Goal: Task Accomplishment & Management: Manage account settings

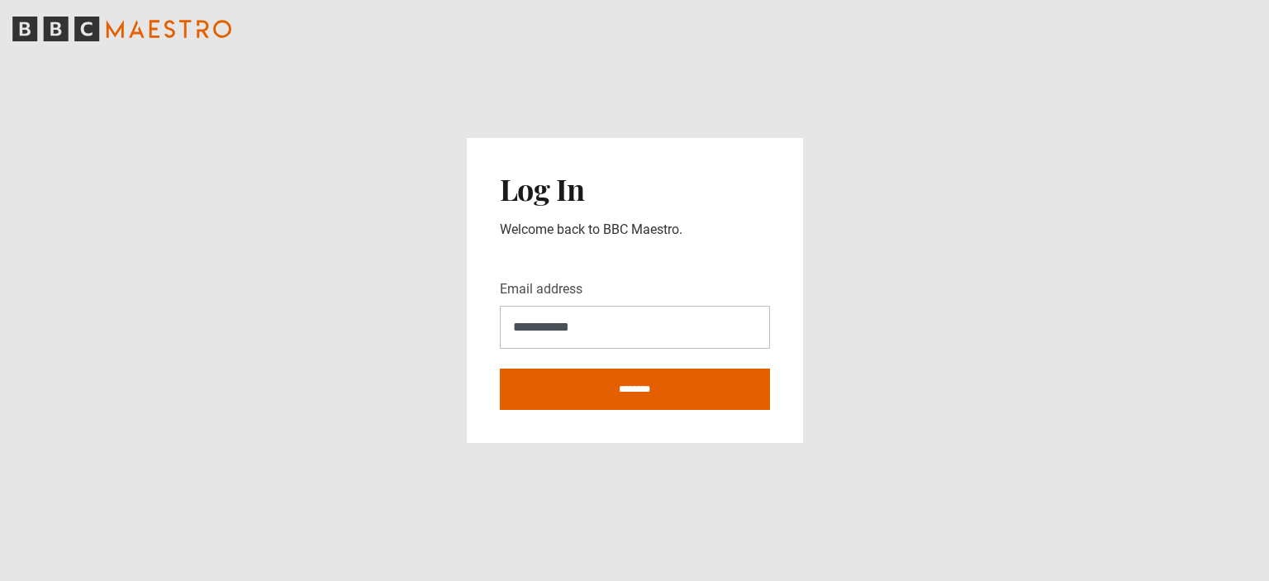
type input "**********"
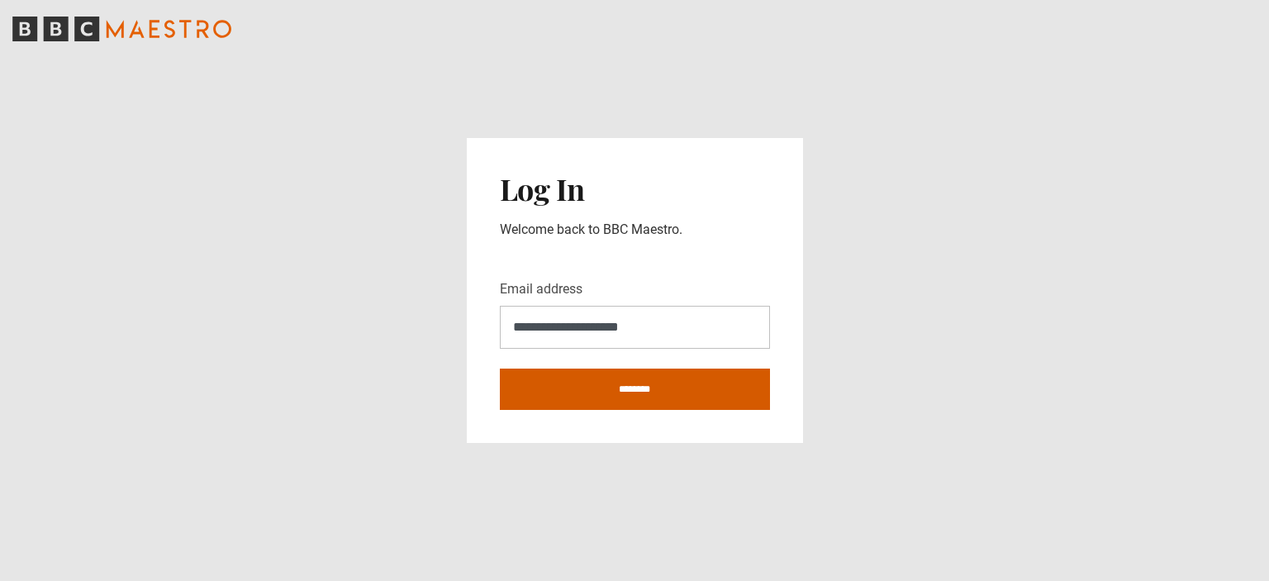
click at [601, 396] on input "********" at bounding box center [635, 388] width 270 height 41
type input "**********"
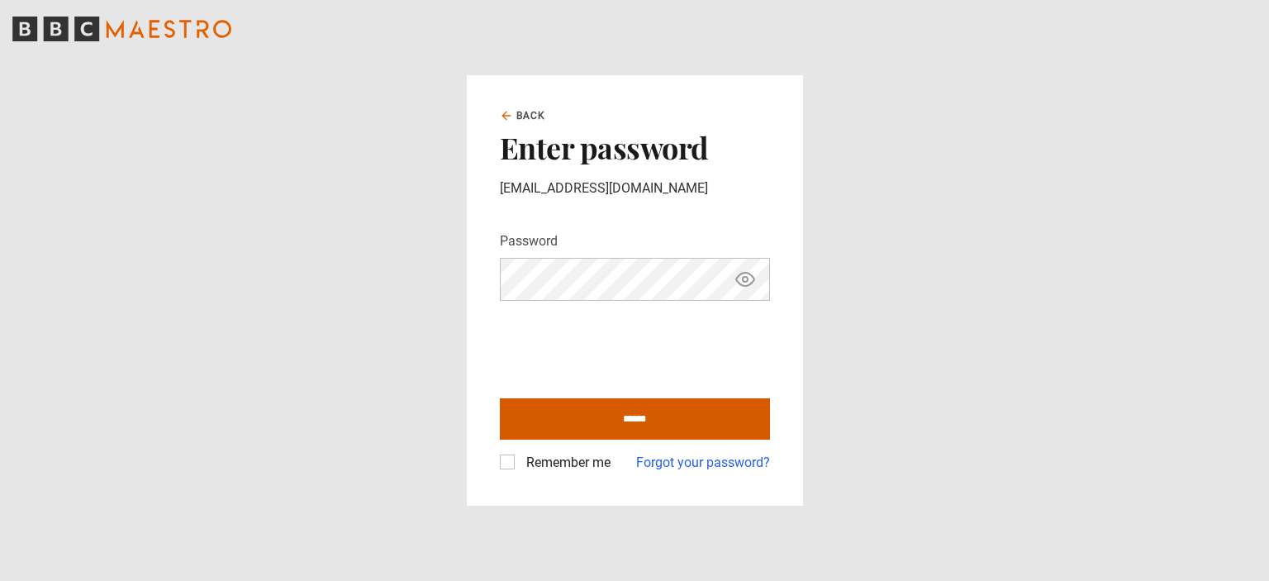
click at [620, 420] on input "******" at bounding box center [635, 418] width 270 height 41
type input "**********"
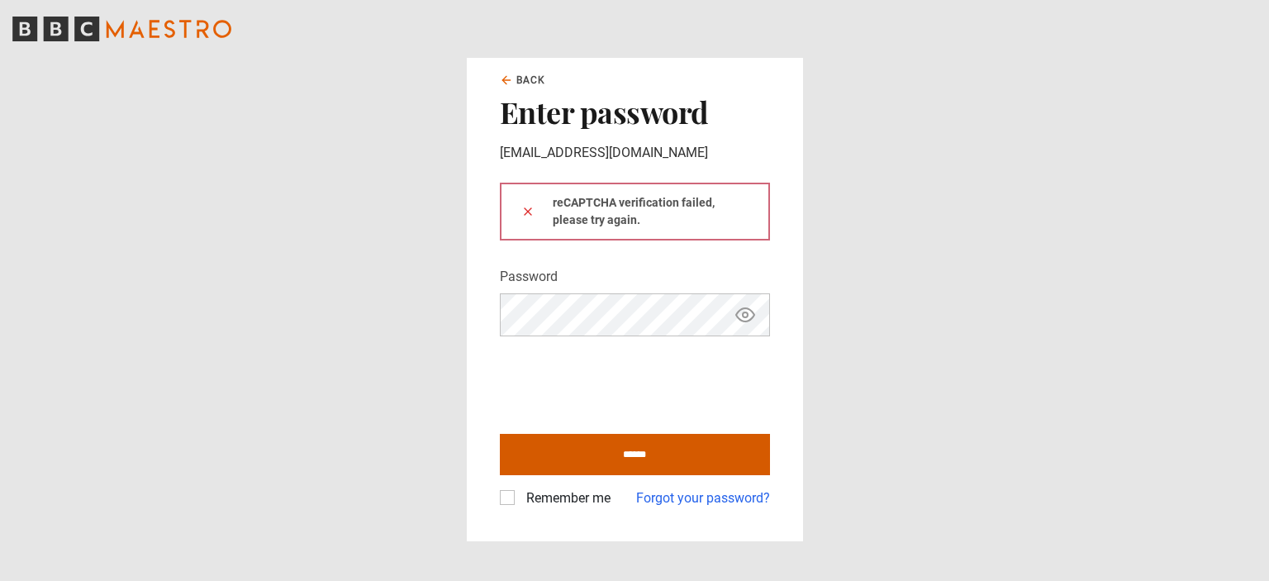
click at [630, 453] on input "******" at bounding box center [635, 454] width 270 height 41
type input "**********"
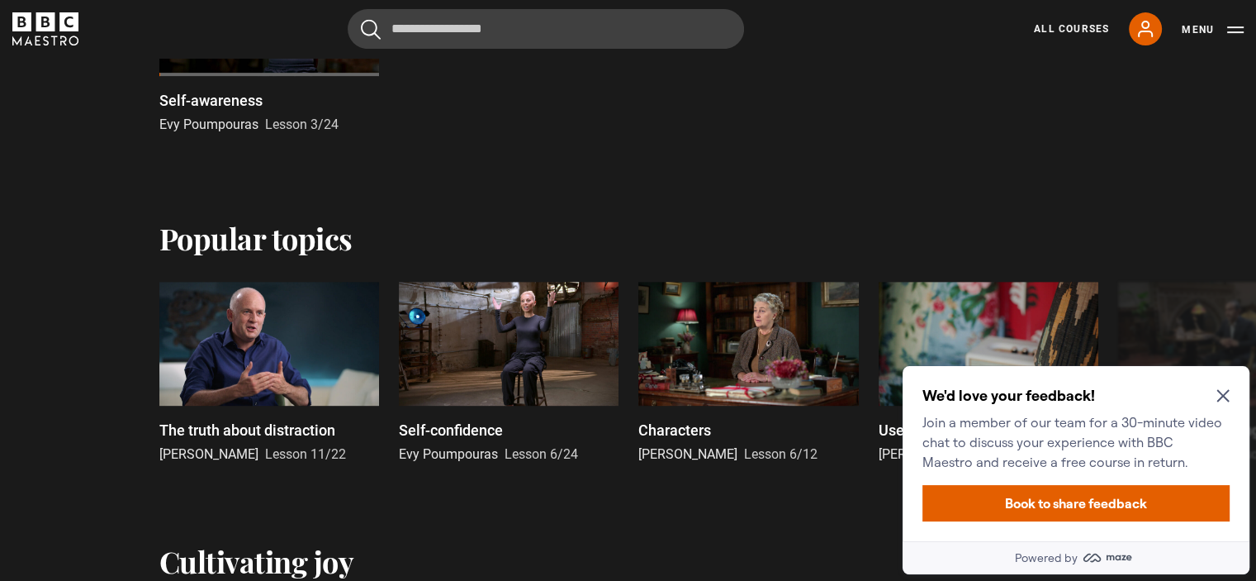
scroll to position [711, 0]
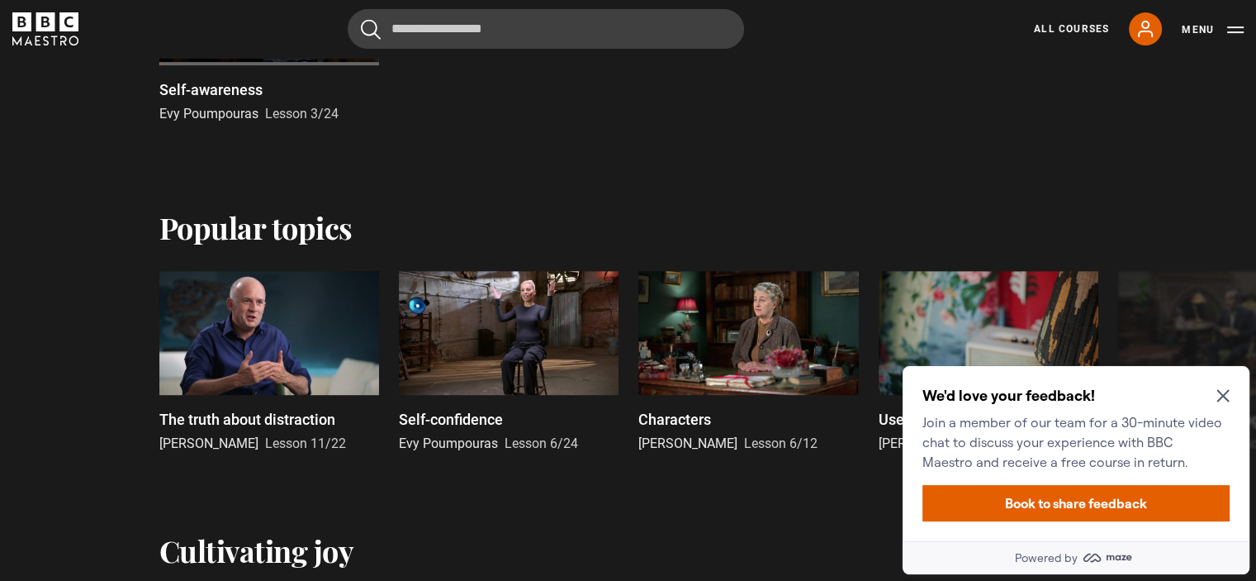
click at [1222, 390] on icon "Close Maze Prompt" at bounding box center [1223, 395] width 13 height 13
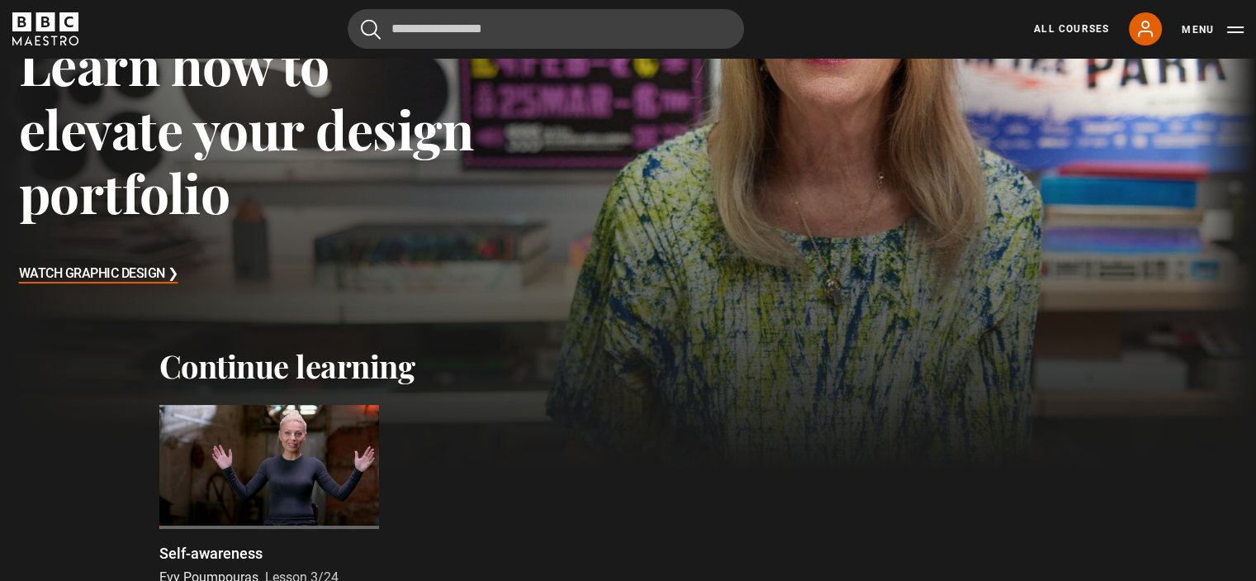
scroll to position [0, 0]
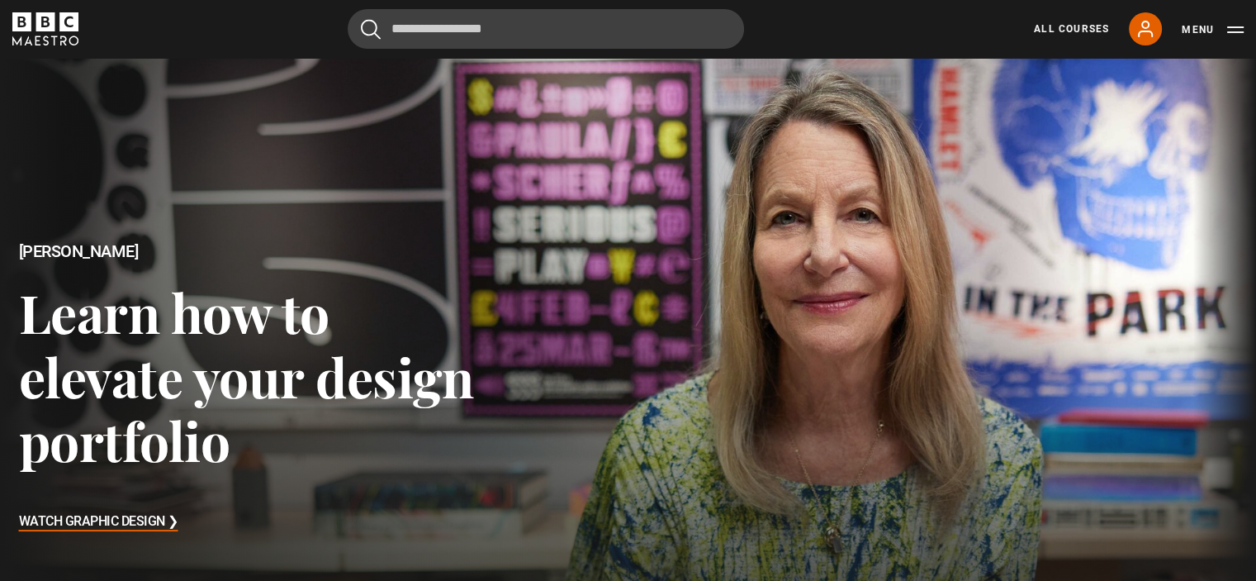
drag, startPoint x: 1262, startPoint y: 157, endPoint x: 1268, endPoint y: 27, distance: 129.8
click at [1230, 30] on button "Menu" at bounding box center [1213, 29] width 62 height 17
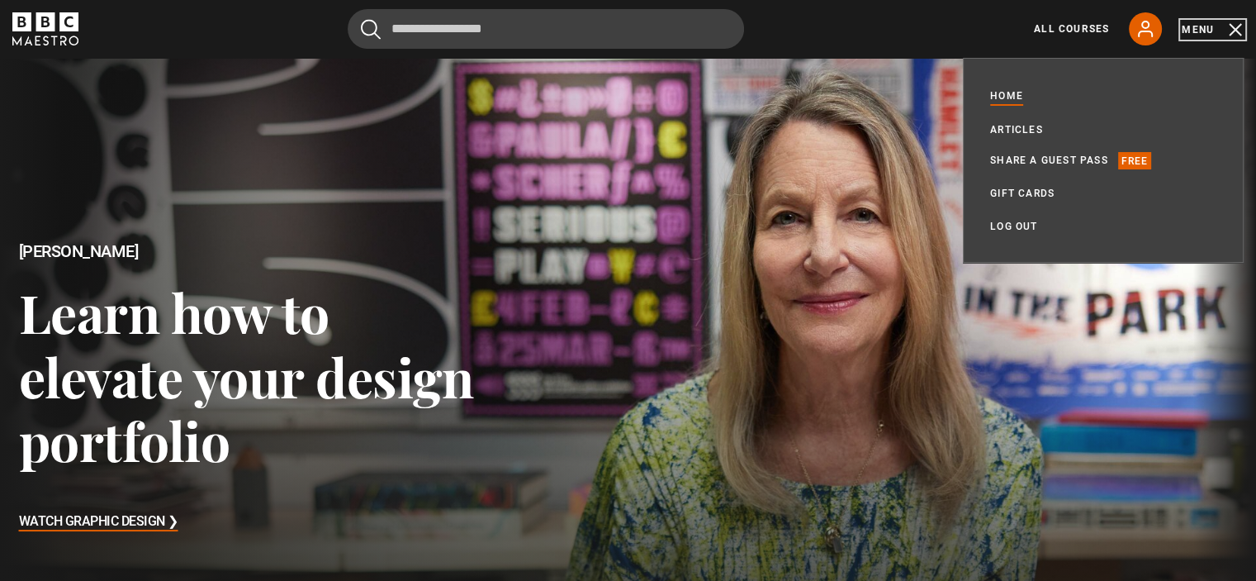
click at [1230, 30] on button "Menu" at bounding box center [1213, 29] width 62 height 17
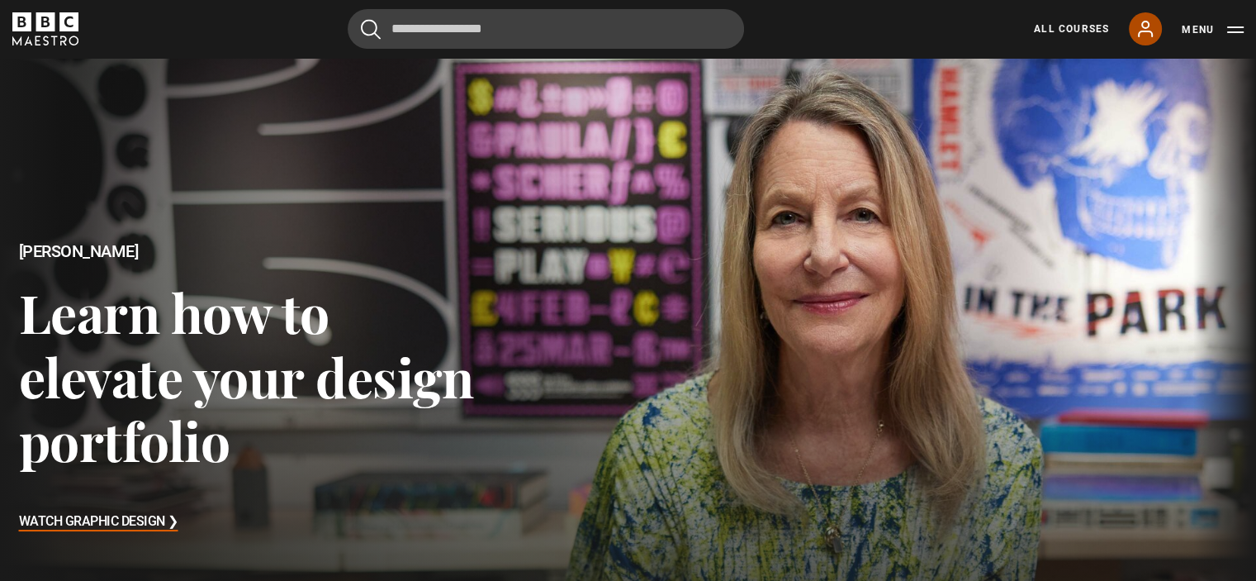
click at [1153, 28] on icon at bounding box center [1146, 29] width 20 height 20
click at [1141, 26] on icon at bounding box center [1146, 29] width 20 height 20
click at [1145, 26] on icon at bounding box center [1146, 29] width 20 height 20
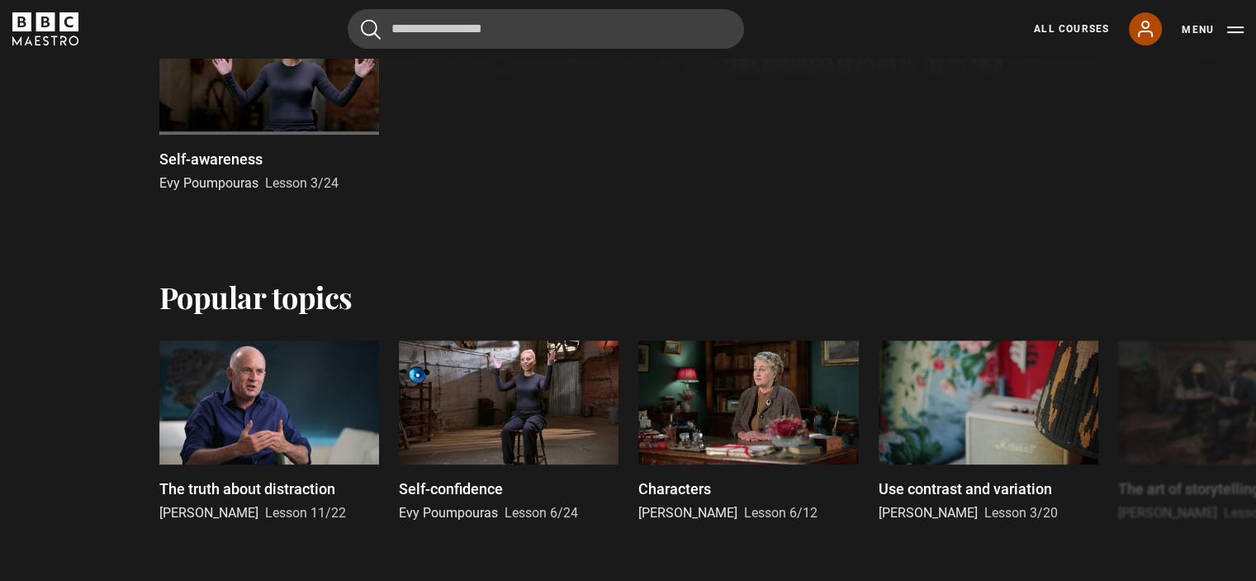
scroll to position [562, 0]
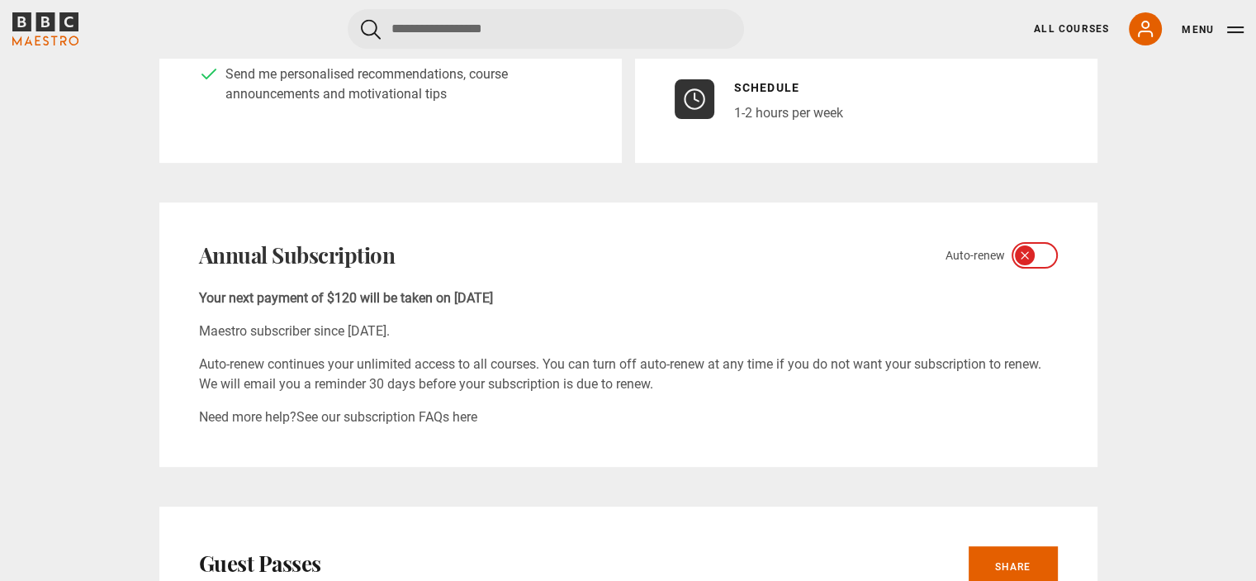
scroll to position [463, 0]
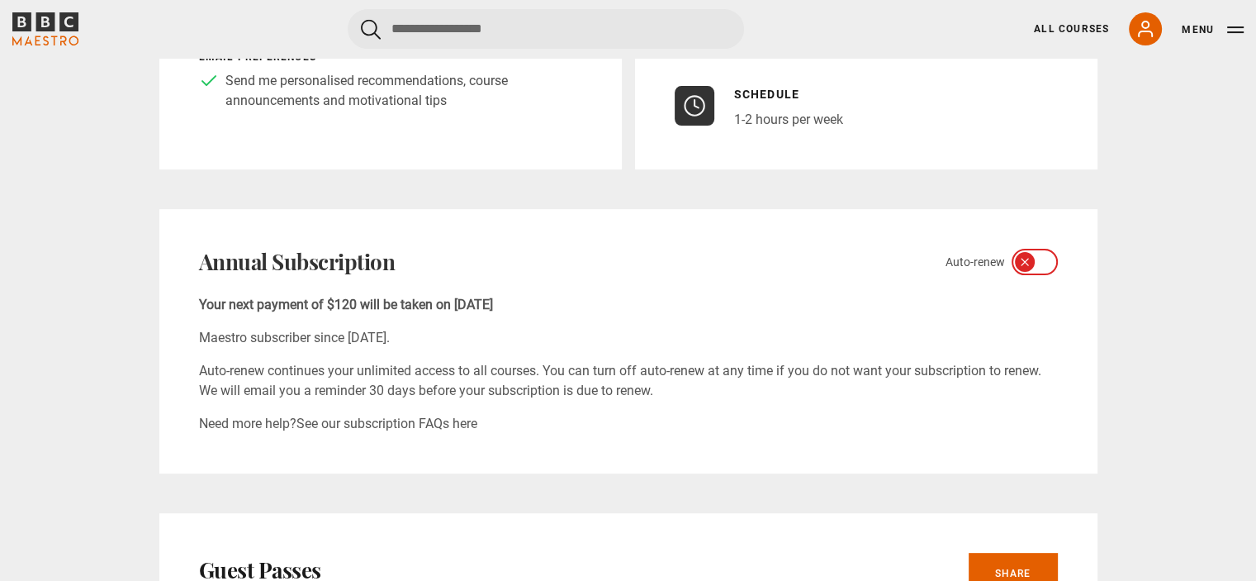
drag, startPoint x: 1261, startPoint y: 107, endPoint x: 1268, endPoint y: 197, distance: 91.1
click at [1039, 264] on icon at bounding box center [1044, 261] width 13 height 13
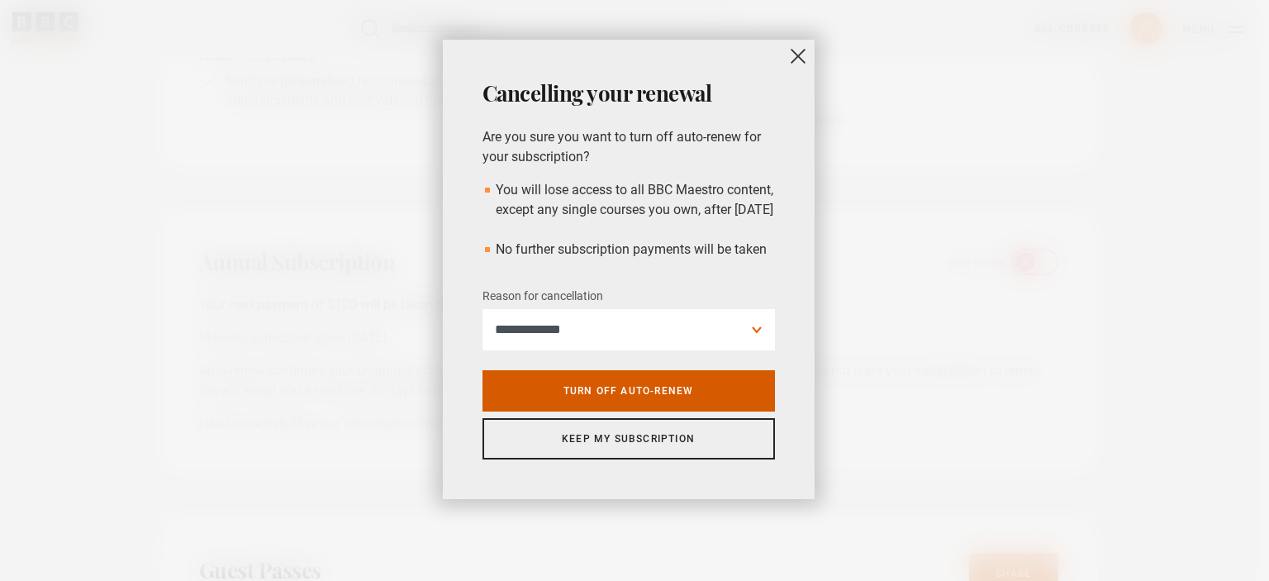
click at [598, 411] on link "Turn off auto-renew" at bounding box center [628, 390] width 292 height 41
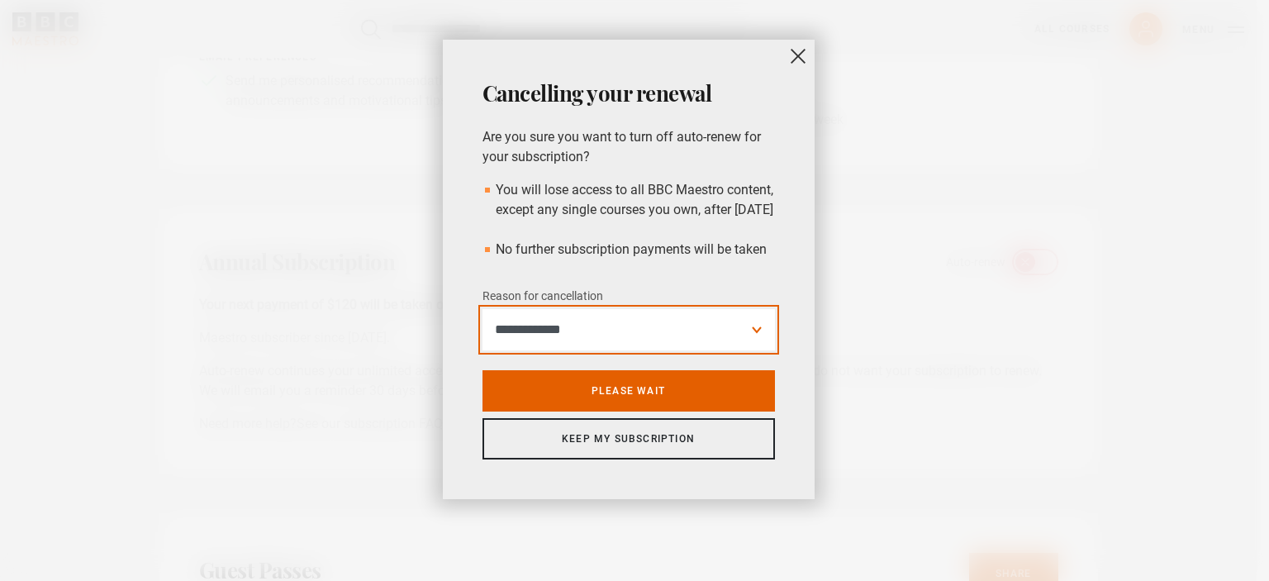
click at [753, 349] on select "**********" at bounding box center [628, 329] width 292 height 41
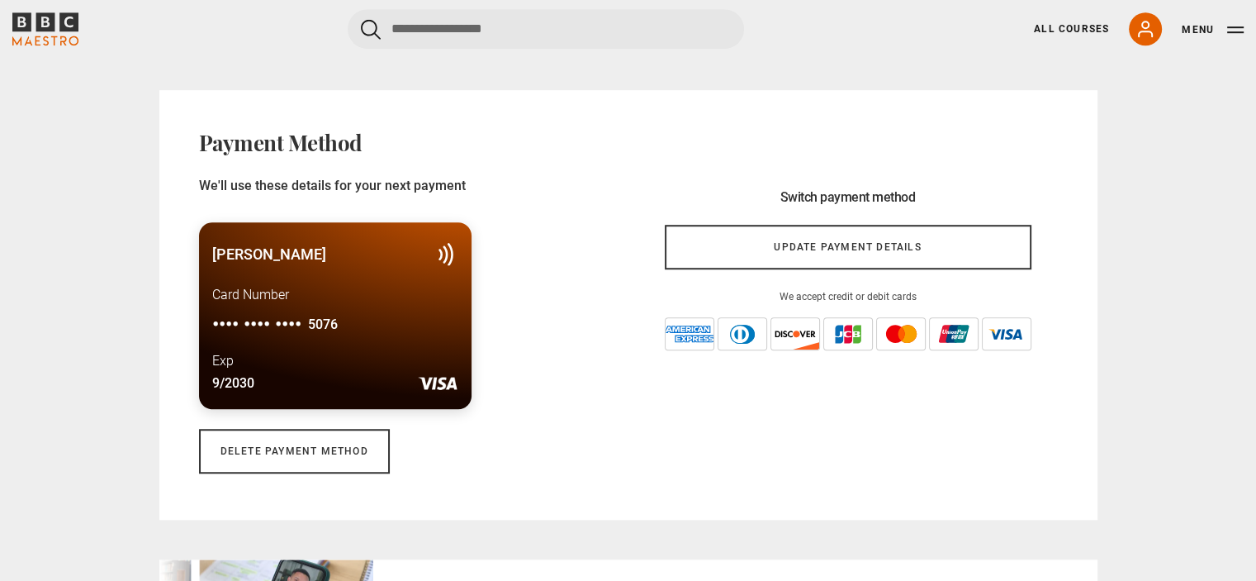
scroll to position [1152, 0]
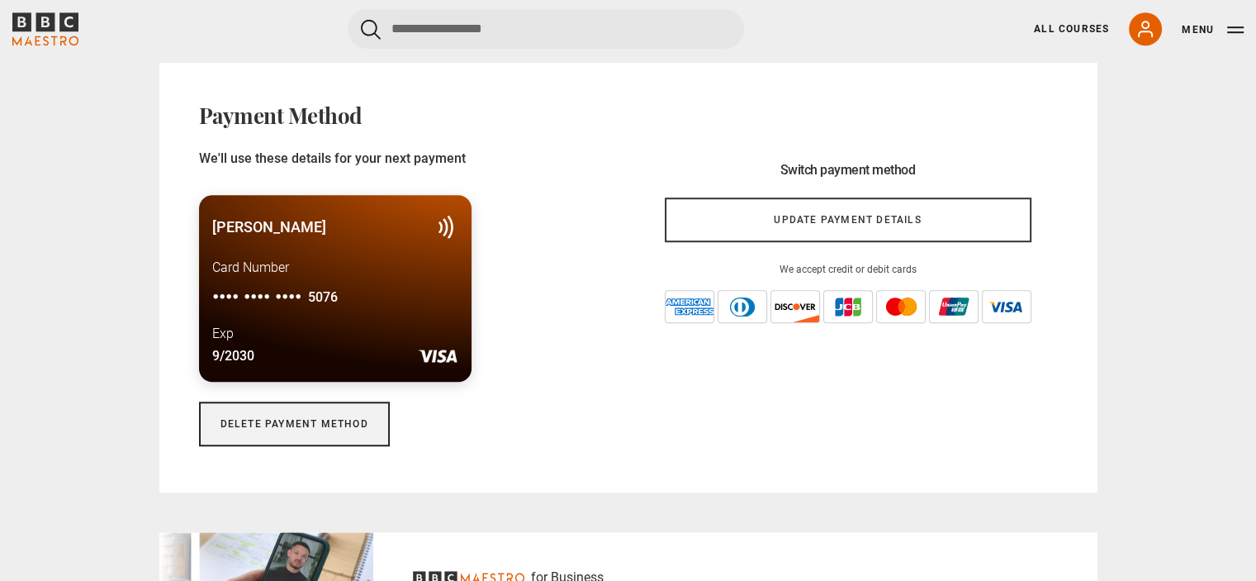
click at [316, 416] on link "Delete payment method" at bounding box center [294, 423] width 191 height 45
click at [247, 425] on link "Delete payment method" at bounding box center [294, 423] width 191 height 45
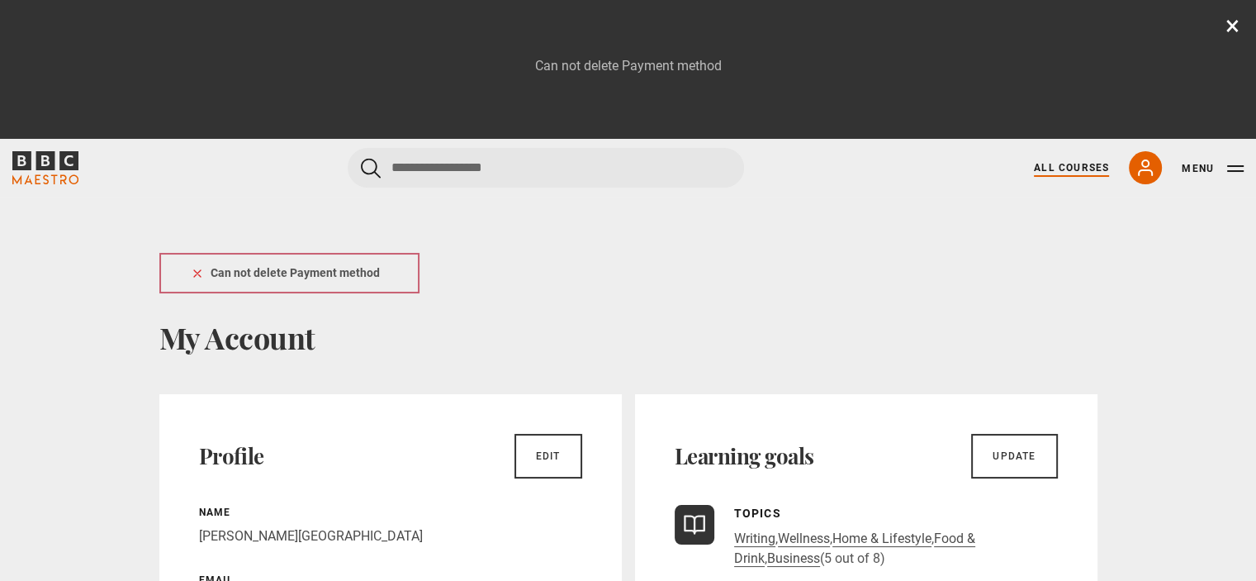
click at [1054, 171] on link "All Courses" at bounding box center [1071, 167] width 75 height 15
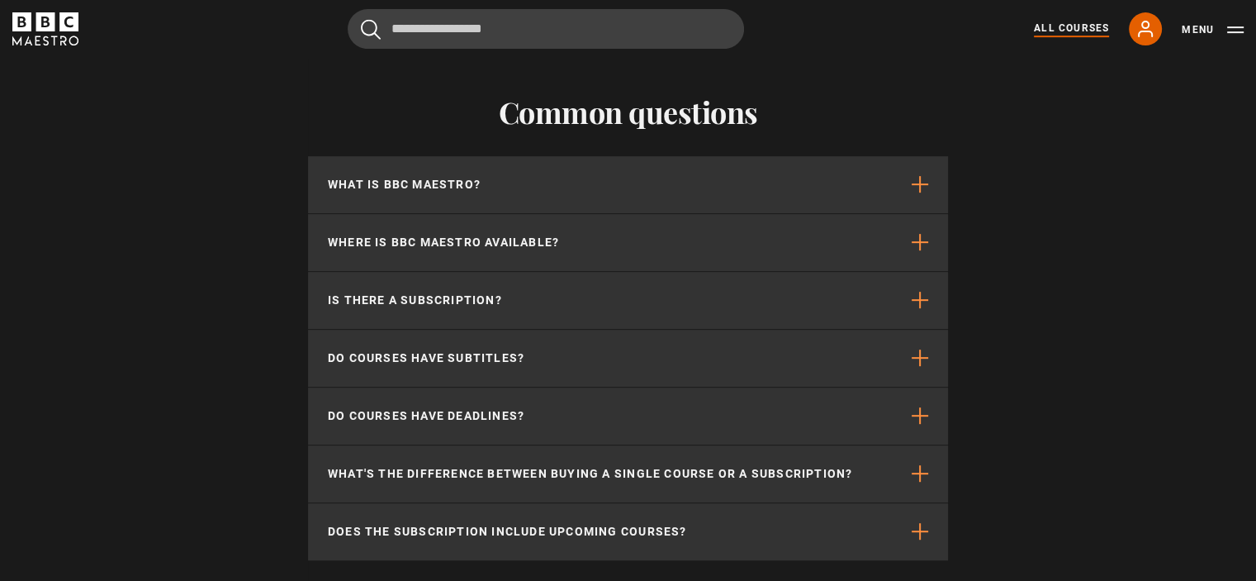
scroll to position [7039, 0]
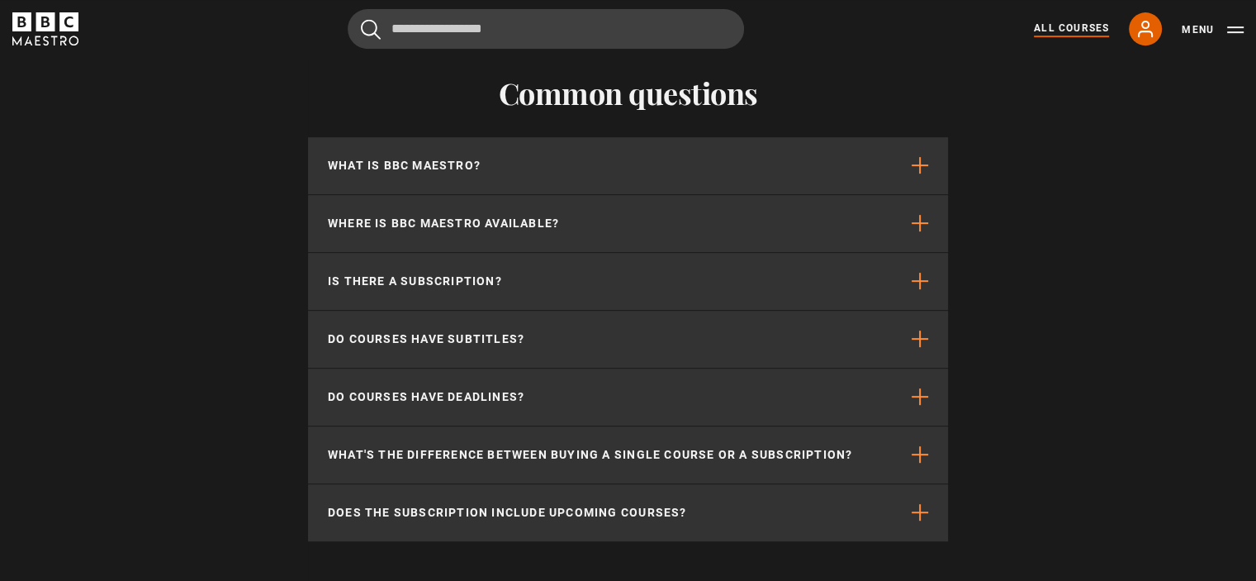
drag, startPoint x: 1260, startPoint y: 36, endPoint x: 1268, endPoint y: 512, distance: 475.9
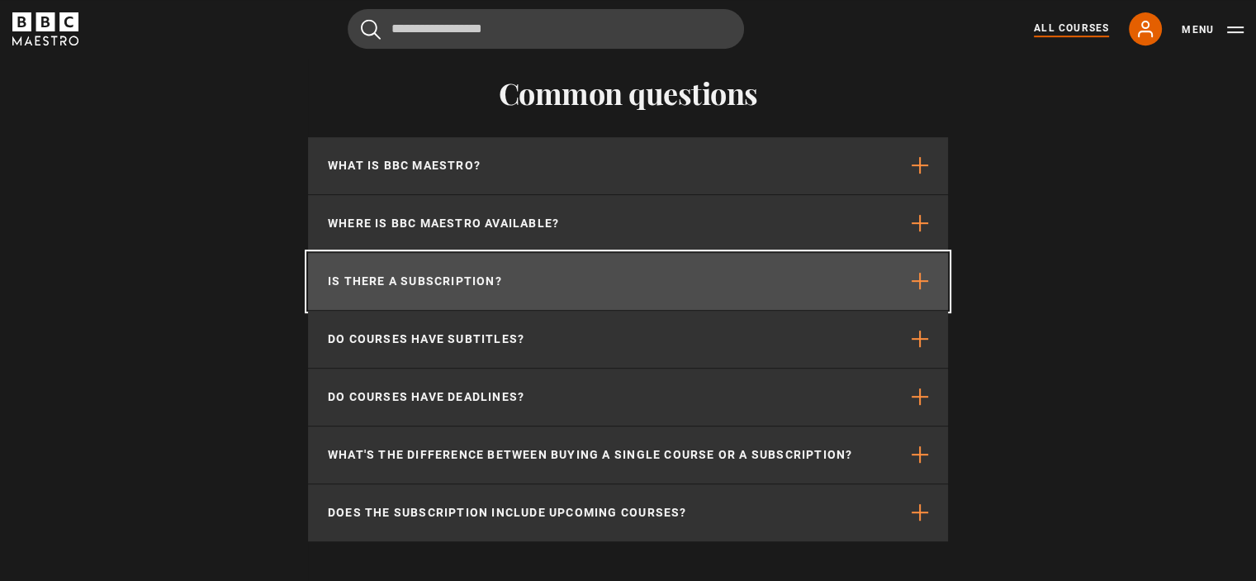
click at [920, 287] on span "button" at bounding box center [920, 281] width 17 height 17
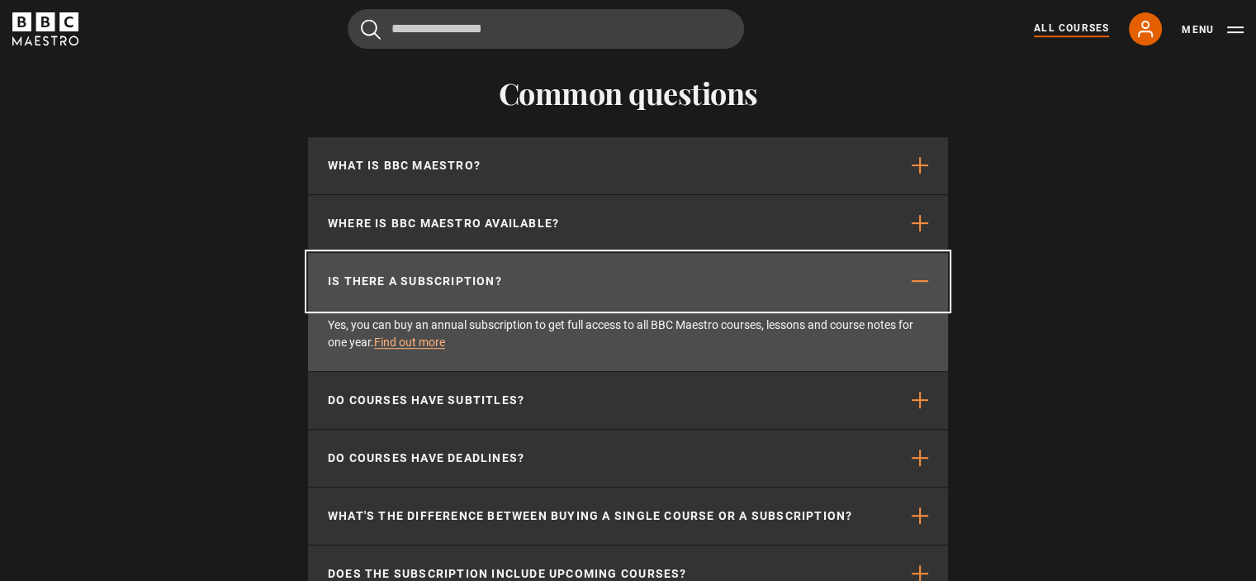
click at [920, 287] on span "button" at bounding box center [920, 281] width 17 height 17
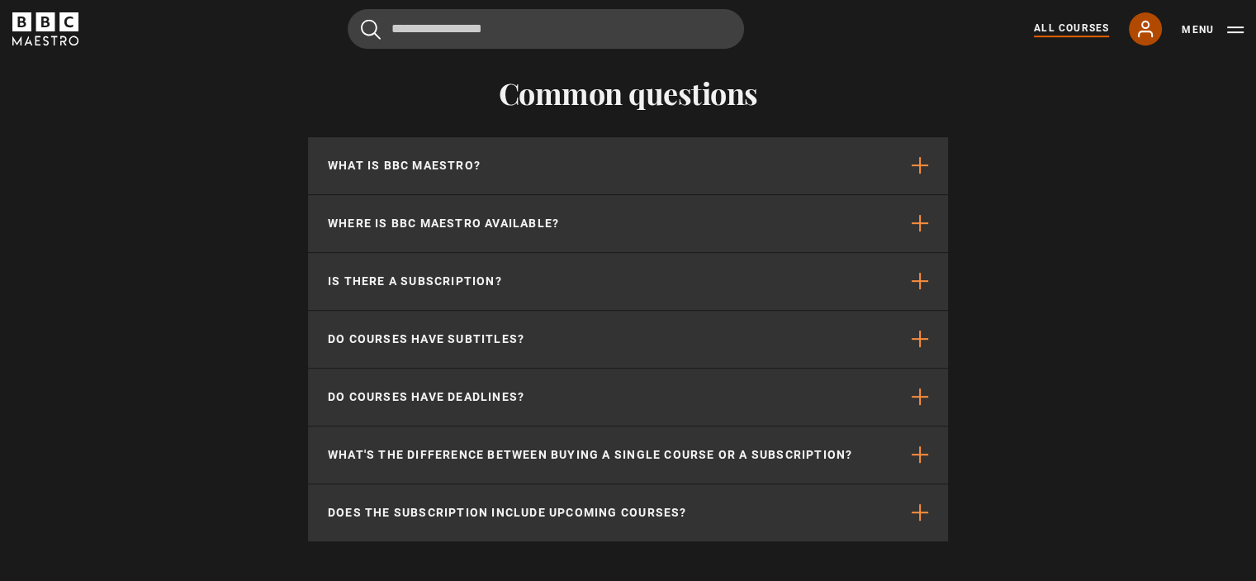
click at [1150, 32] on icon at bounding box center [1145, 28] width 13 height 15
click at [1143, 26] on icon at bounding box center [1146, 29] width 20 height 20
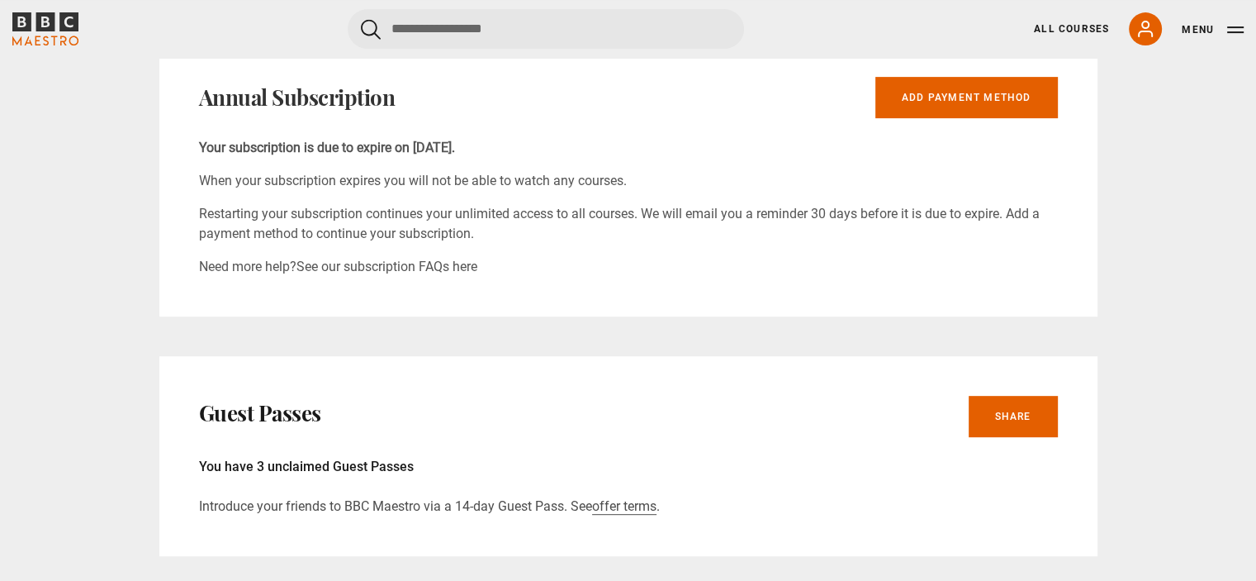
scroll to position [669, 0]
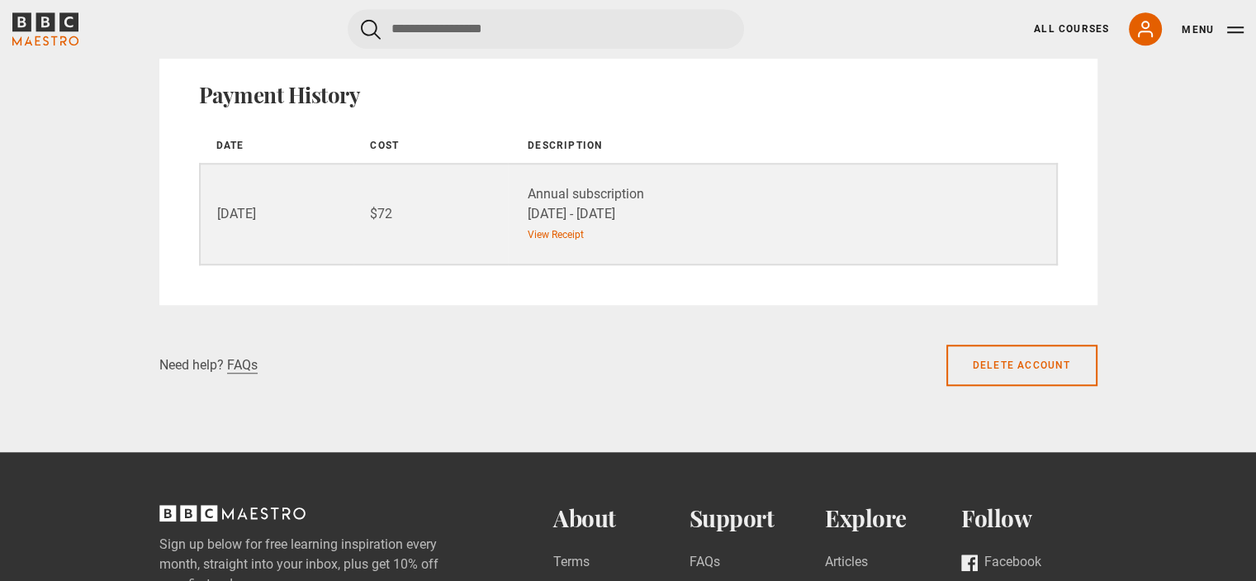
scroll to position [1463, 0]
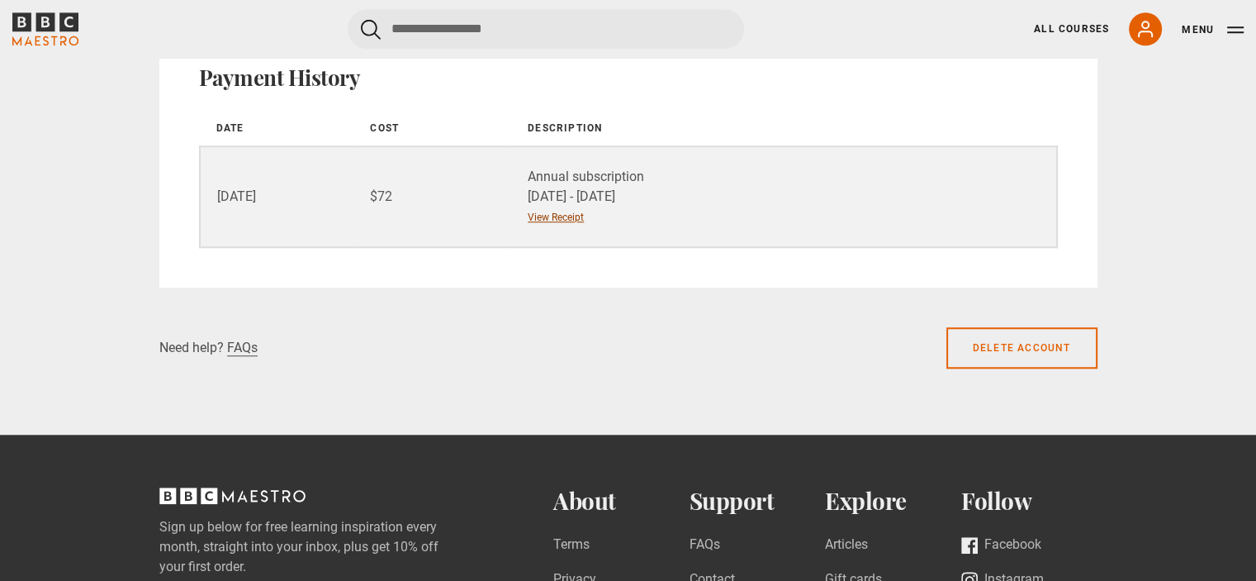
click at [548, 212] on link "View Receipt" at bounding box center [556, 217] width 56 height 15
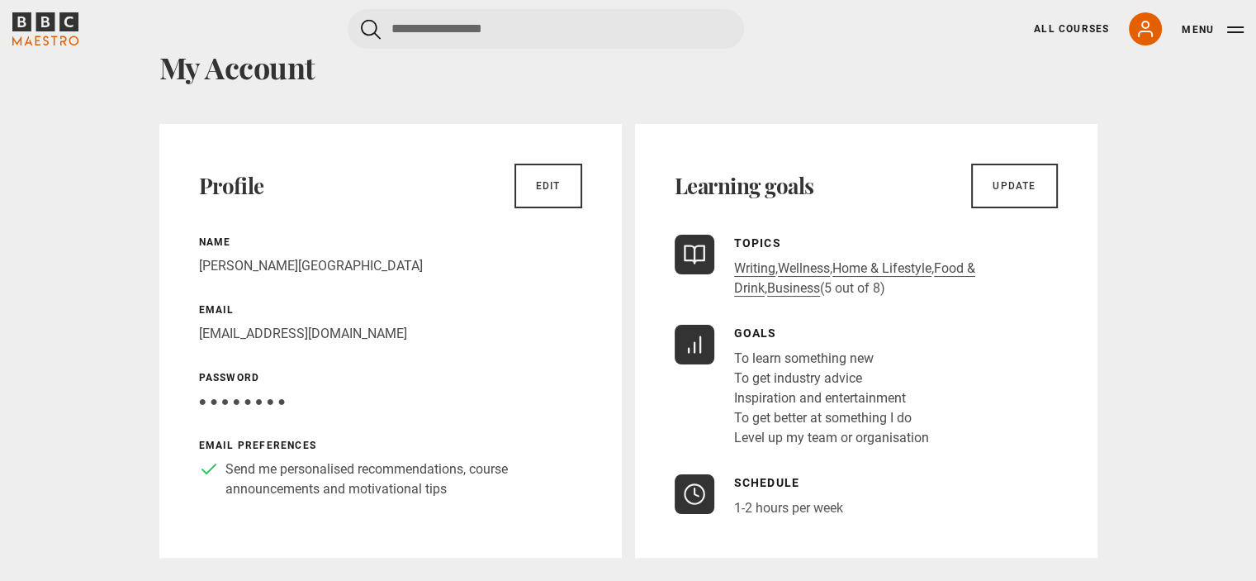
scroll to position [0, 0]
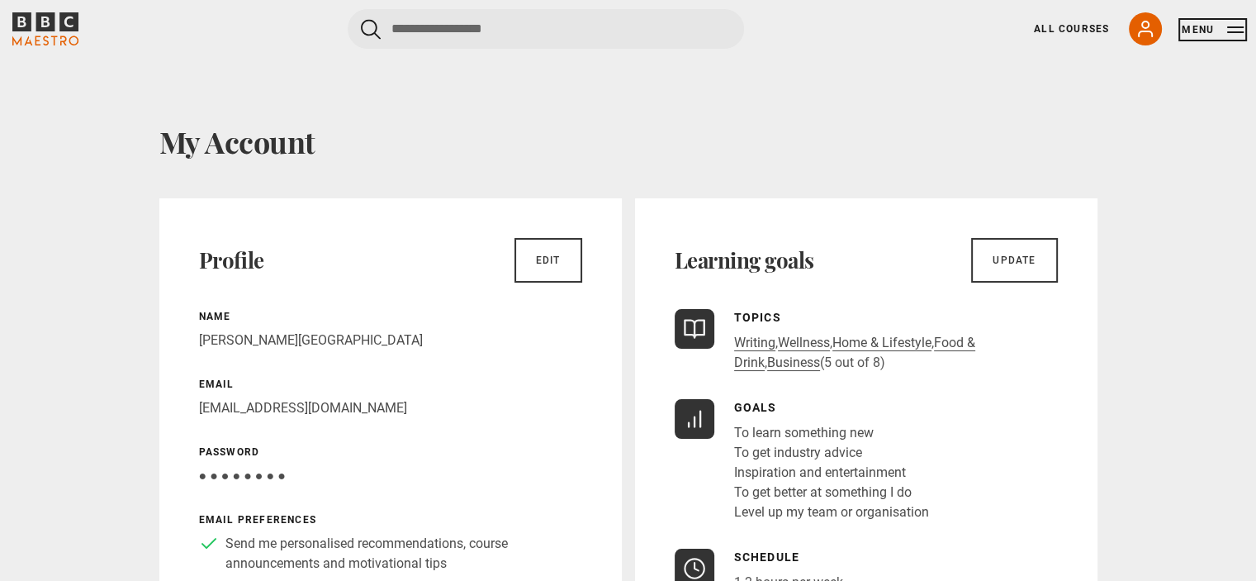
click at [1227, 26] on button "Menu" at bounding box center [1213, 29] width 62 height 17
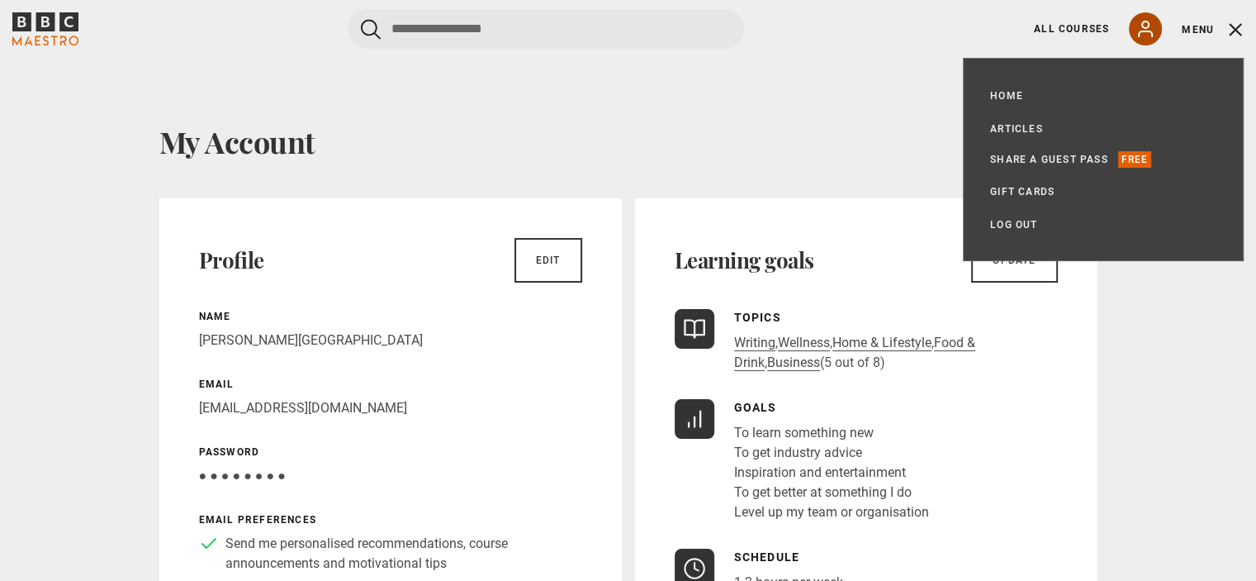
click at [1137, 31] on icon at bounding box center [1146, 29] width 20 height 20
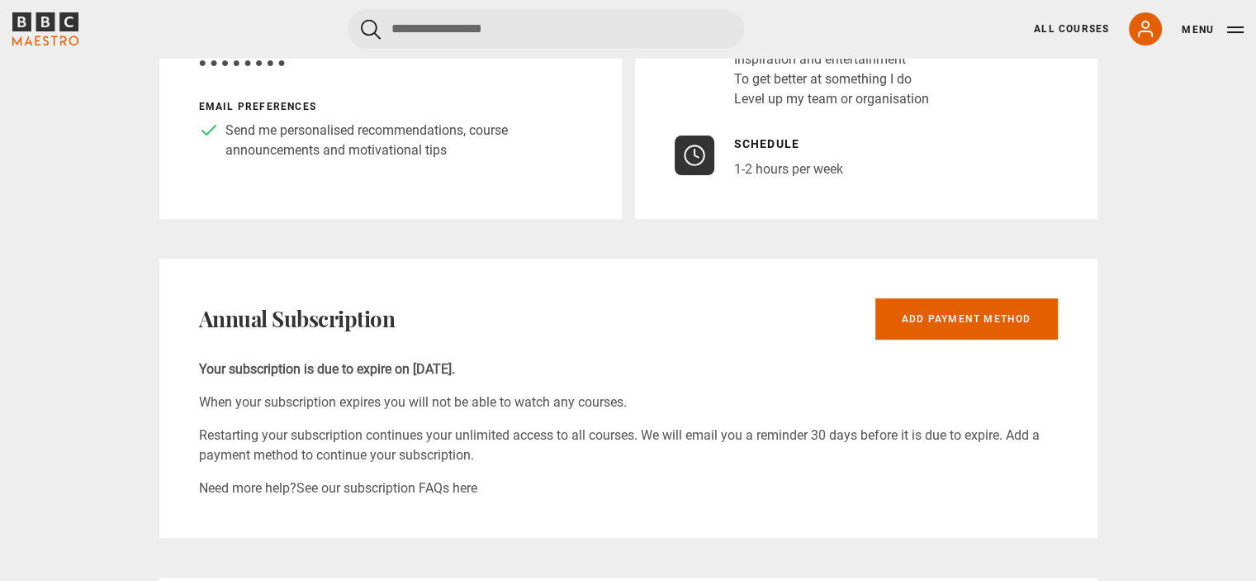
scroll to position [415, 0]
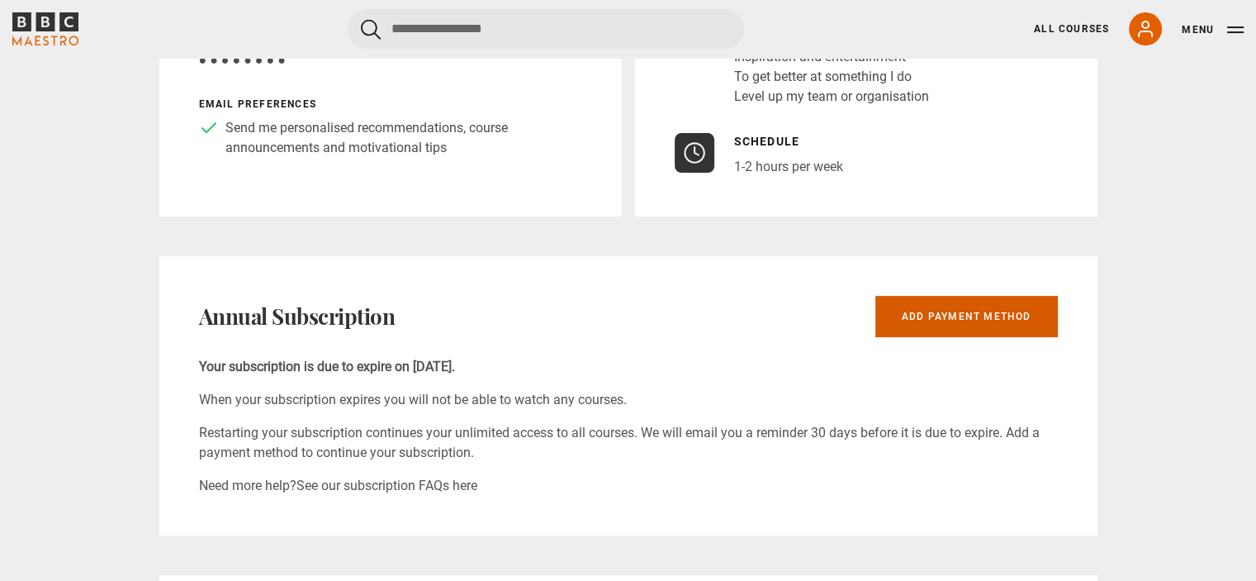
click at [955, 311] on link "Add payment method" at bounding box center [967, 316] width 183 height 41
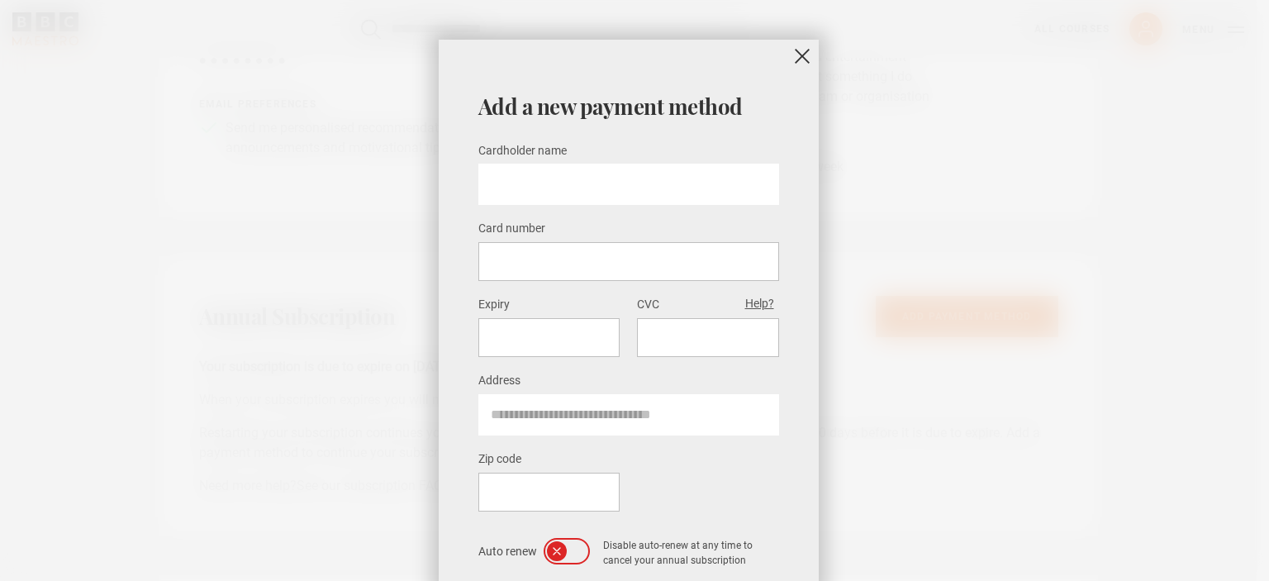
click at [576, 544] on icon at bounding box center [576, 550] width 13 height 13
click at [786, 56] on button "close" at bounding box center [802, 56] width 33 height 33
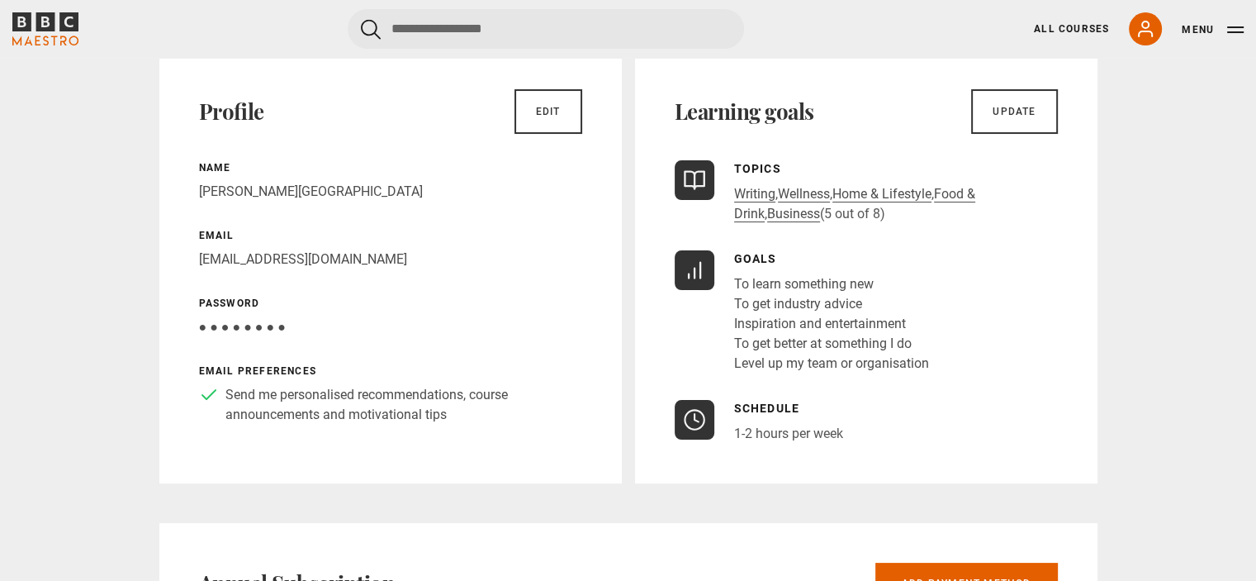
scroll to position [0, 0]
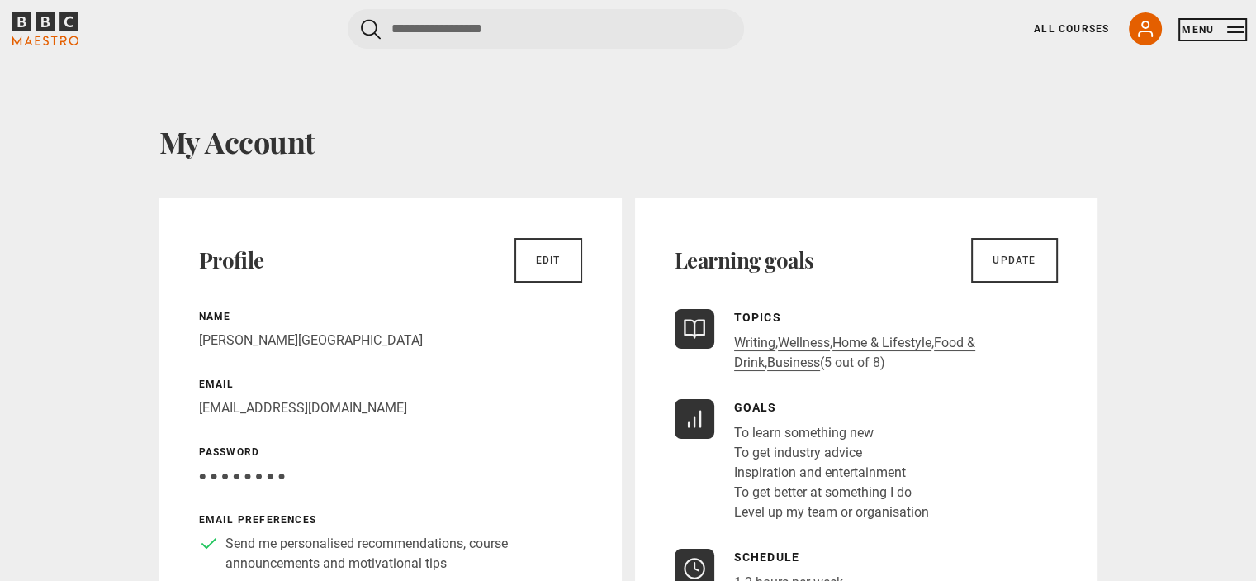
click at [1234, 26] on button "Menu" at bounding box center [1213, 29] width 62 height 17
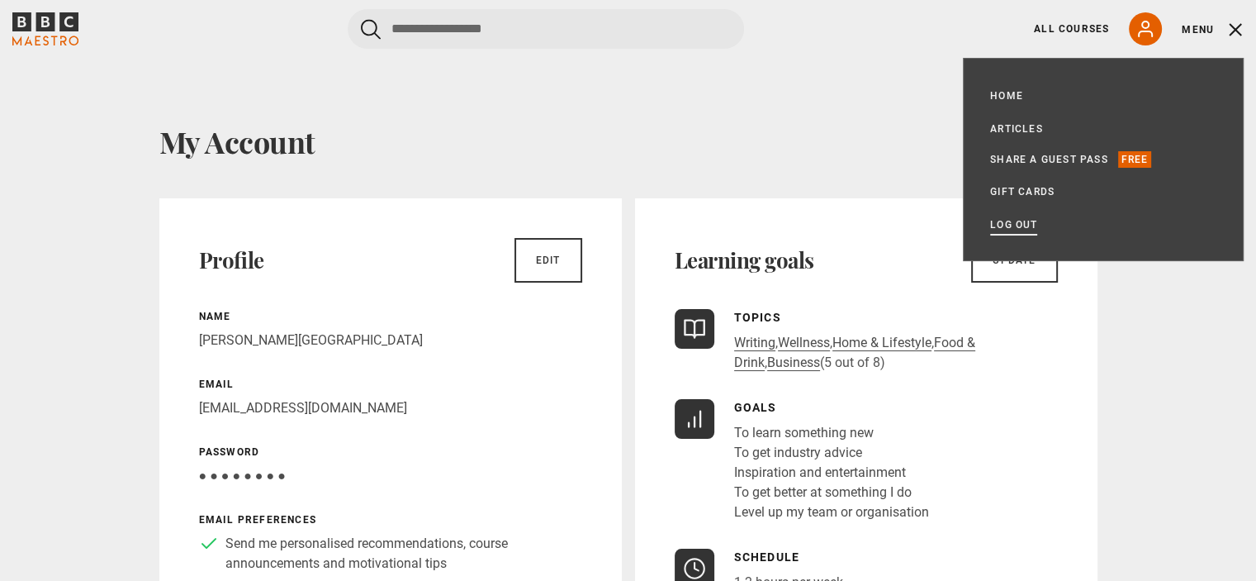
click at [1016, 225] on link "Log out" at bounding box center [1013, 224] width 47 height 17
